Goal: Obtain resource: Download file/media

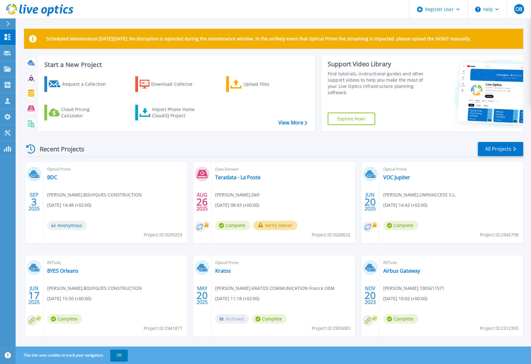
click at [118, 108] on div "Request a Collection Download Collector Upload Files Cloud Pricing Calculator I…" at bounding box center [175, 99] width 273 height 57
click at [156, 115] on div "Import Phone Home CloudIQ Project" at bounding box center [176, 112] width 49 height 13
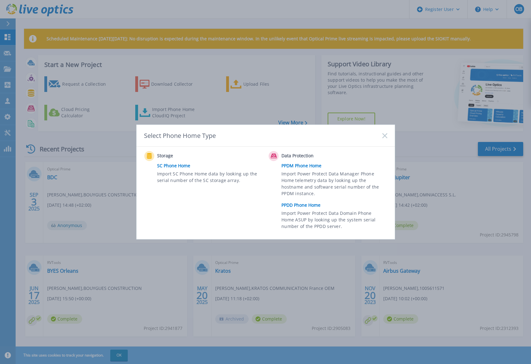
click at [300, 206] on link "PPDD Phone Home" at bounding box center [336, 204] width 109 height 9
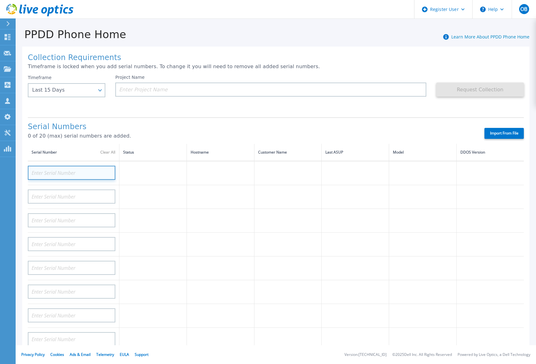
click at [64, 174] on input at bounding box center [72, 173] width 88 height 14
click at [38, 168] on input at bounding box center [72, 173] width 88 height 14
paste input "APM00220736119"
type input "APM00220736119"
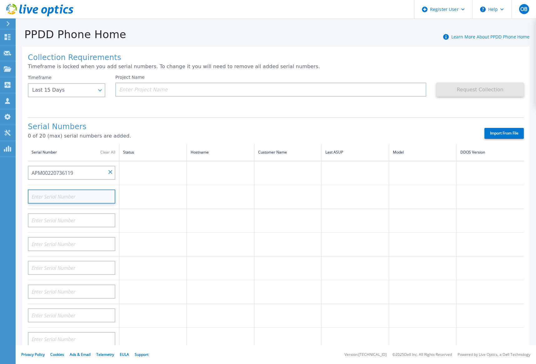
click at [58, 196] on input at bounding box center [72, 196] width 88 height 14
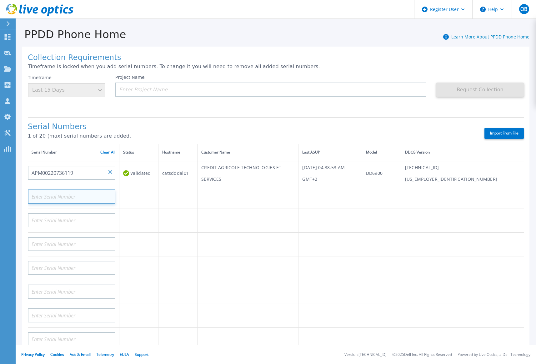
click at [69, 194] on input at bounding box center [72, 196] width 88 height 14
paste input "APM00220736120"
type input "APM00220736120"
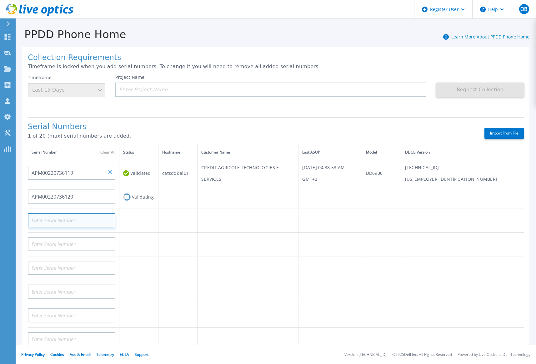
click at [60, 219] on input at bounding box center [72, 220] width 88 height 14
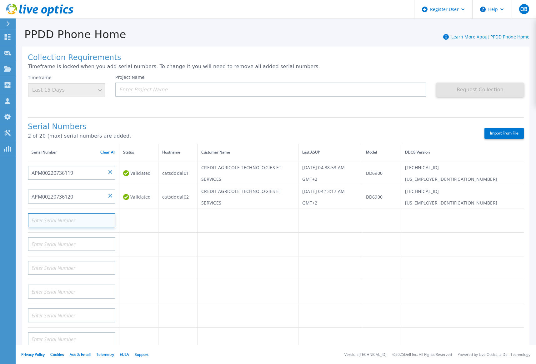
click at [67, 218] on input at bounding box center [72, 220] width 88 height 14
paste input "APM00220718708"
type input "APM00220718708"
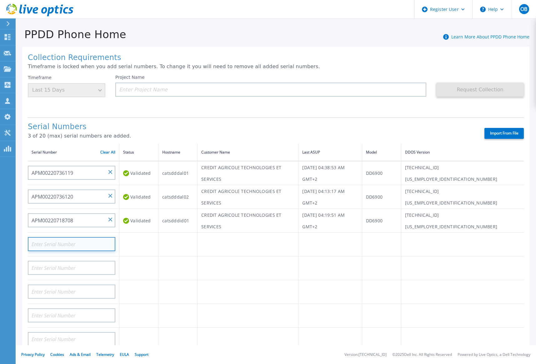
click at [77, 244] on input at bounding box center [72, 244] width 88 height 14
paste input "APM00220809132"
type input "APM00220809132"
click at [136, 259] on td at bounding box center [138, 268] width 39 height 24
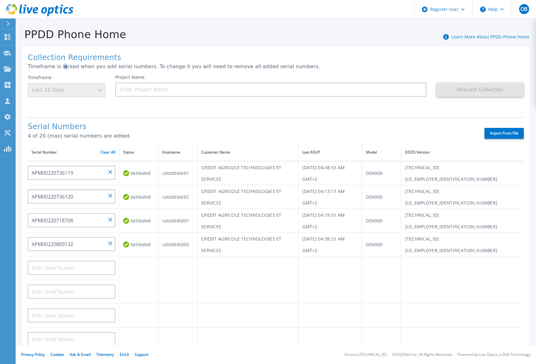
click at [60, 66] on p "Timeframe is locked when you add serial numbers. To change it you will need to …" at bounding box center [276, 67] width 496 height 6
drag, startPoint x: 60, startPoint y: 66, endPoint x: 89, endPoint y: 68, distance: 29.1
click at [89, 68] on p "Timeframe is locked when you add serial numbers. To change it you will need to …" at bounding box center [276, 67] width 496 height 6
drag, startPoint x: 84, startPoint y: 68, endPoint x: 203, endPoint y: 65, distance: 118.8
click at [203, 65] on p "Timeframe is locked when you add serial numbers. To change it you will need to …" at bounding box center [276, 67] width 496 height 6
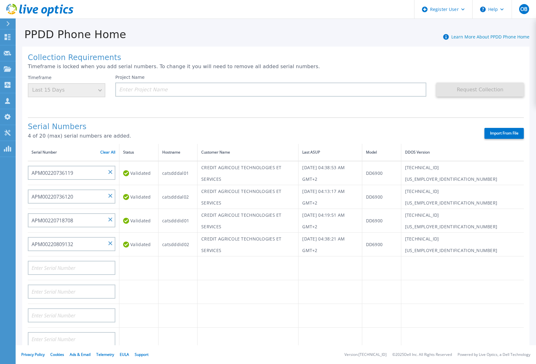
drag, startPoint x: 203, startPoint y: 65, endPoint x: 213, endPoint y: 67, distance: 10.1
click at [213, 67] on p "Timeframe is locked when you add serial numbers. To change it you will need to …" at bounding box center [276, 67] width 496 height 6
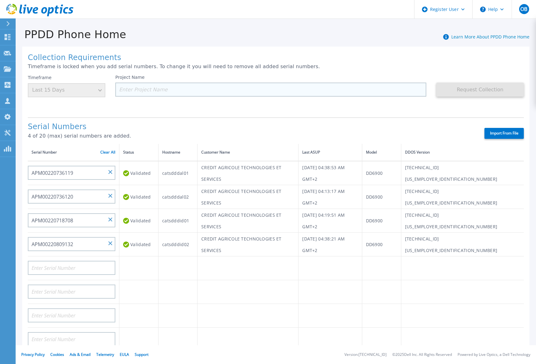
click at [158, 88] on input at bounding box center [270, 90] width 311 height 14
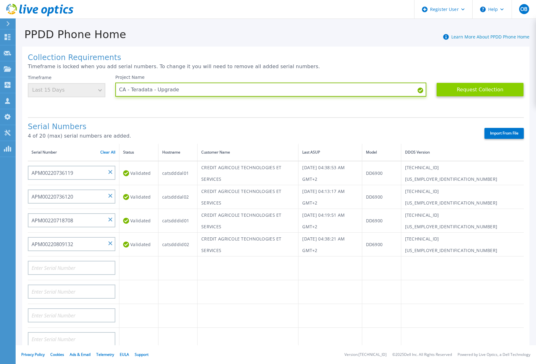
type input "CA - Teradata - Upgrade"
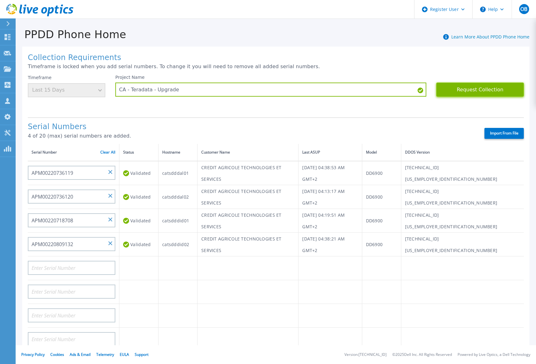
click at [465, 92] on button "Request Collection" at bounding box center [480, 90] width 88 height 14
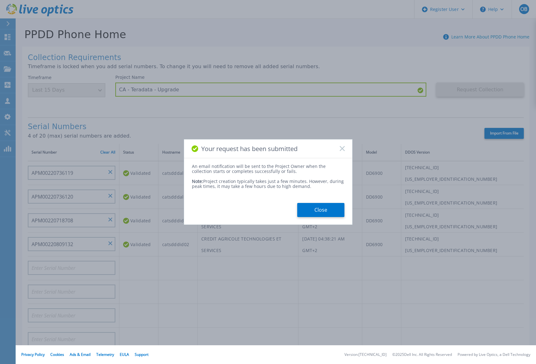
click at [329, 209] on button "Close" at bounding box center [320, 210] width 47 height 14
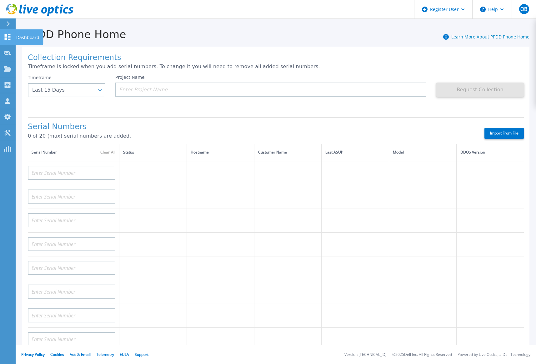
click at [5, 39] on icon at bounding box center [8, 37] width 6 height 6
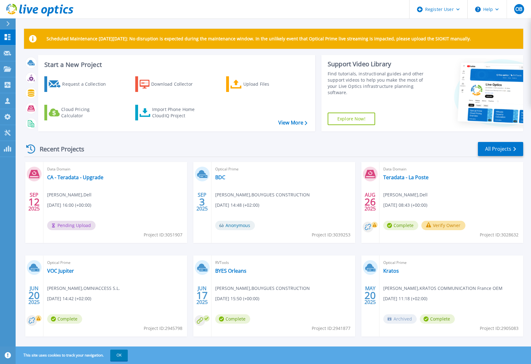
click at [458, 226] on button "Verify Owner" at bounding box center [444, 225] width 44 height 9
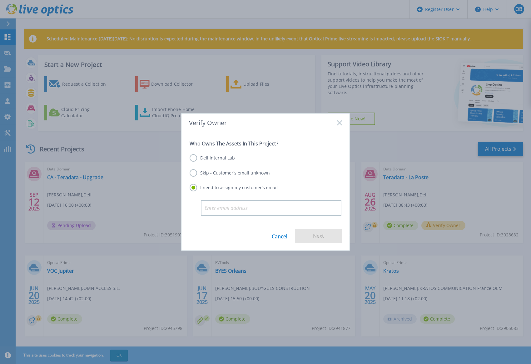
click at [251, 173] on label "Skip - Customer's email unknown" at bounding box center [230, 173] width 80 height 8
click at [0, 0] on input "Skip - Customer's email unknown" at bounding box center [0, 0] width 0 height 0
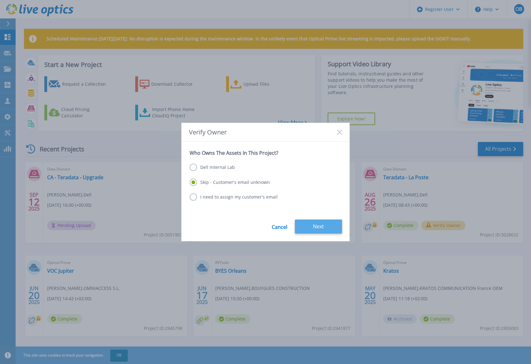
click at [314, 228] on button "Next" at bounding box center [318, 226] width 47 height 14
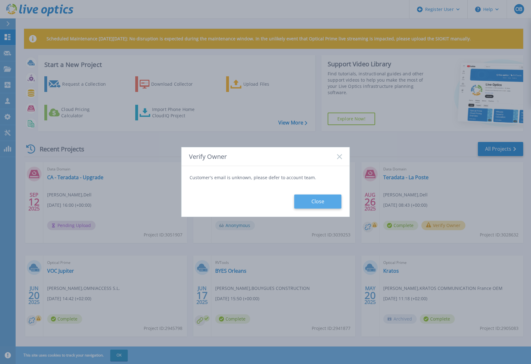
click at [323, 203] on button "Close" at bounding box center [317, 201] width 47 height 14
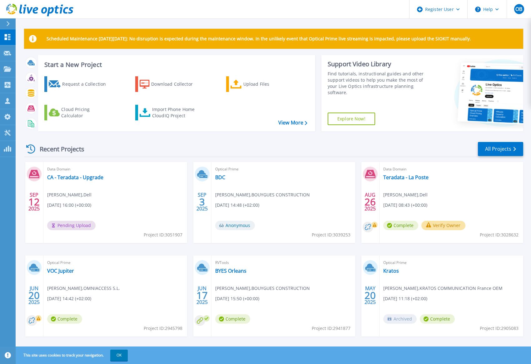
click at [375, 224] on rect at bounding box center [375, 225] width 6 height 6
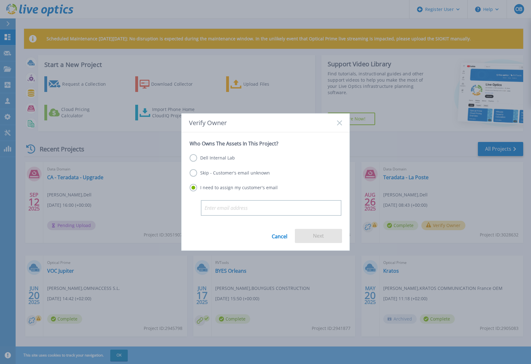
click at [278, 238] on link "Cancel" at bounding box center [280, 236] width 16 height 14
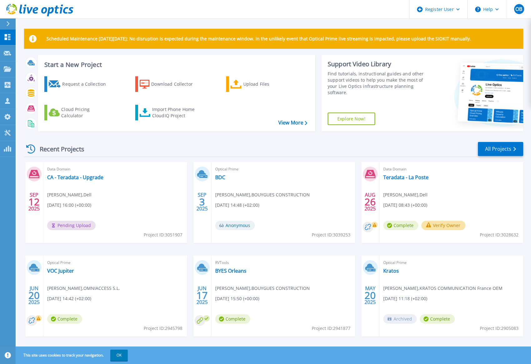
click at [374, 228] on rect at bounding box center [375, 225] width 6 height 6
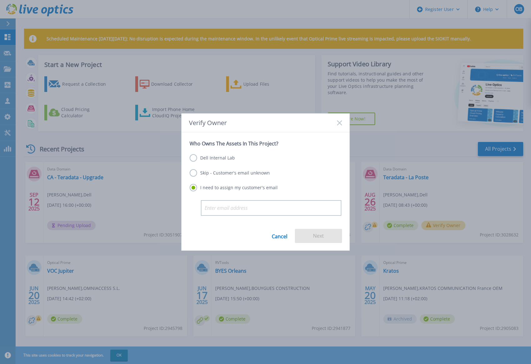
click at [280, 234] on link "Cancel" at bounding box center [280, 236] width 16 height 14
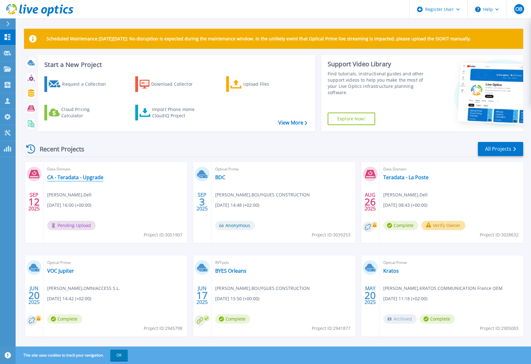
click at [78, 179] on link "CA - Teradata - Upgrade" at bounding box center [75, 177] width 56 height 6
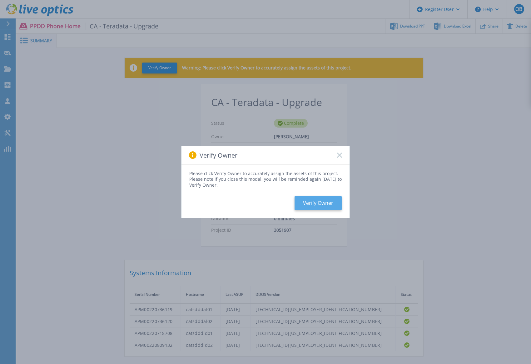
click at [327, 207] on button "Verify Owner" at bounding box center [318, 203] width 47 height 14
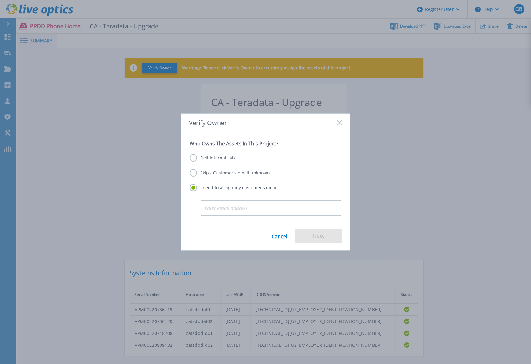
click at [241, 173] on label "Skip - Customer's email unknown" at bounding box center [230, 173] width 80 height 8
click at [0, 0] on input "Skip - Customer's email unknown" at bounding box center [0, 0] width 0 height 0
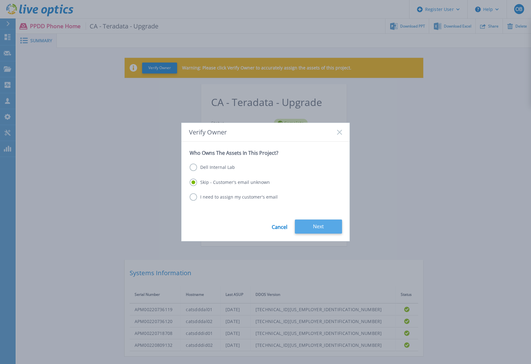
click at [328, 226] on button "Next" at bounding box center [318, 226] width 47 height 14
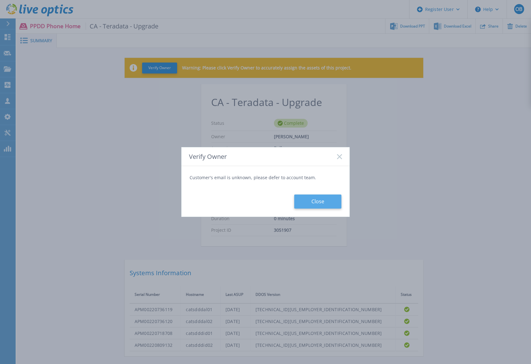
click at [330, 199] on button "Close" at bounding box center [317, 201] width 47 height 14
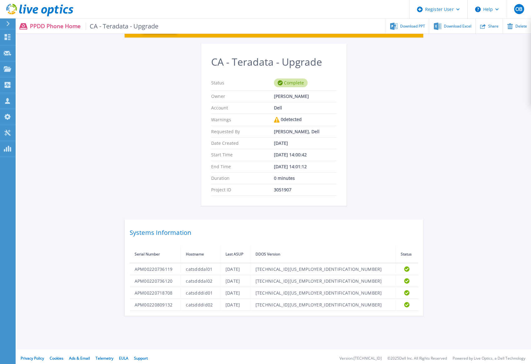
scroll to position [44, 0]
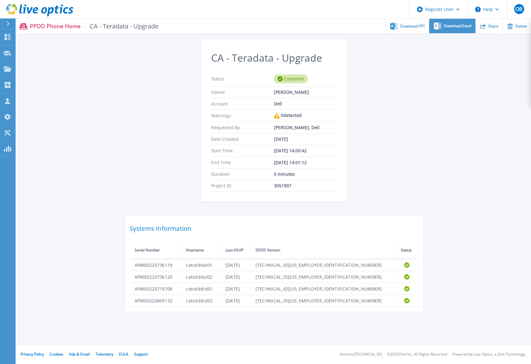
click at [452, 25] on span "Download Excel" at bounding box center [458, 26] width 28 height 4
click at [379, 68] on div "CA - Teradata - Upgrade Status Complete Owner Olivier Bozetie Account Dell Warn…" at bounding box center [274, 176] width 299 height 272
click at [412, 23] on div "Download PPT" at bounding box center [407, 26] width 43 height 15
click at [461, 105] on div "Verify Owner Warning: Please click Verify Owner to accurately assign the assets…" at bounding box center [274, 162] width 515 height 318
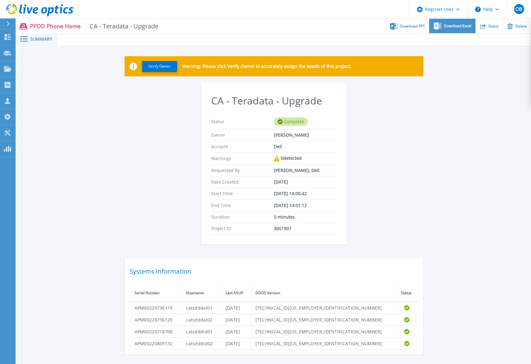
scroll to position [0, 0]
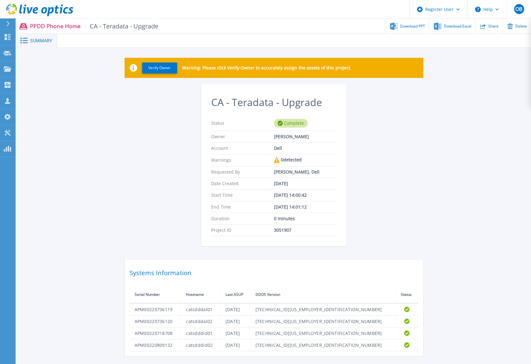
click at [453, 153] on div "Verify Owner Warning: Please click Verify Owner to accurately assign the assets…" at bounding box center [274, 207] width 515 height 318
